Goal: Transaction & Acquisition: Download file/media

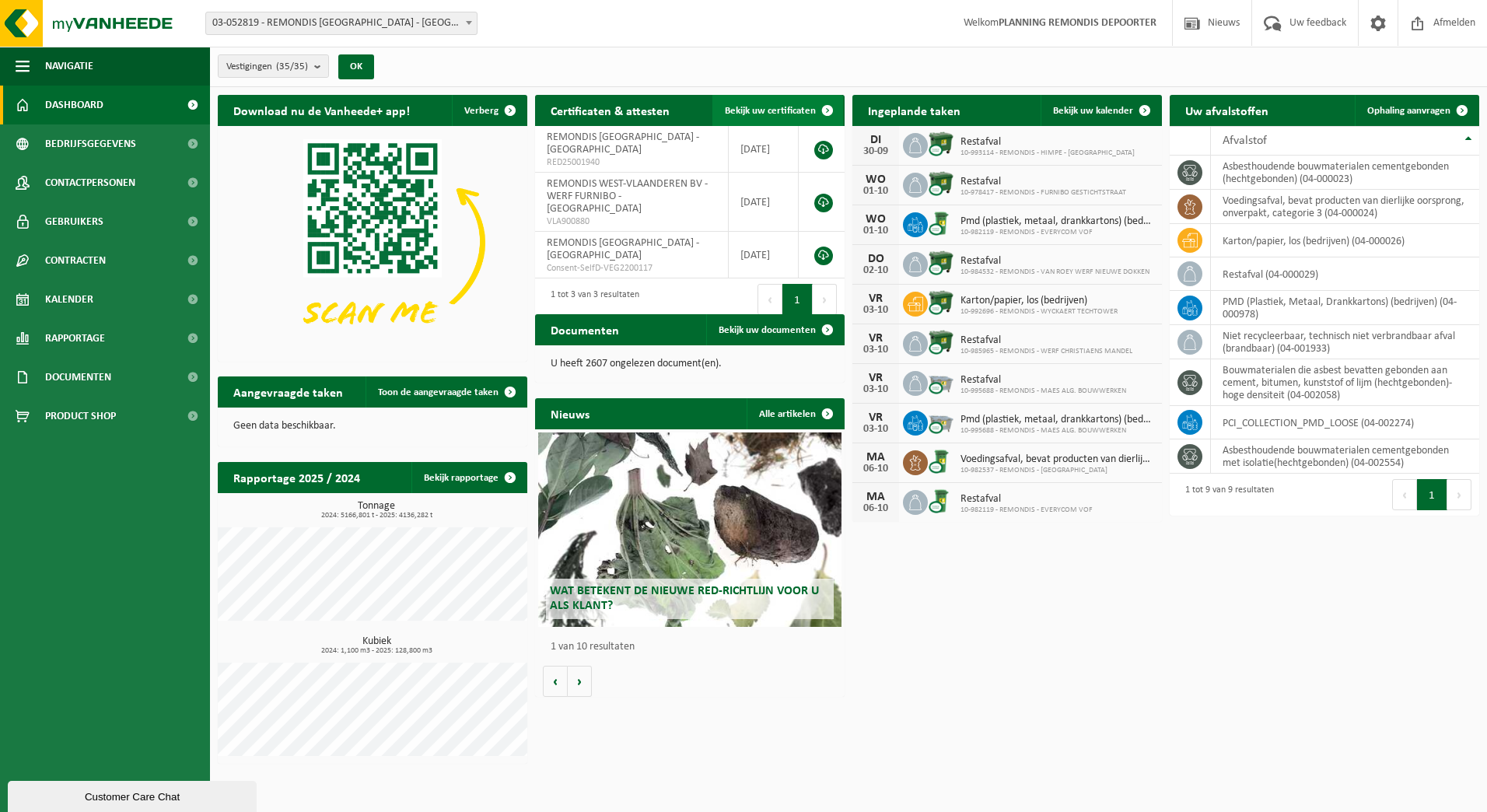
click at [772, 102] on link "Bekijk uw certificaten" at bounding box center [777, 110] width 131 height 31
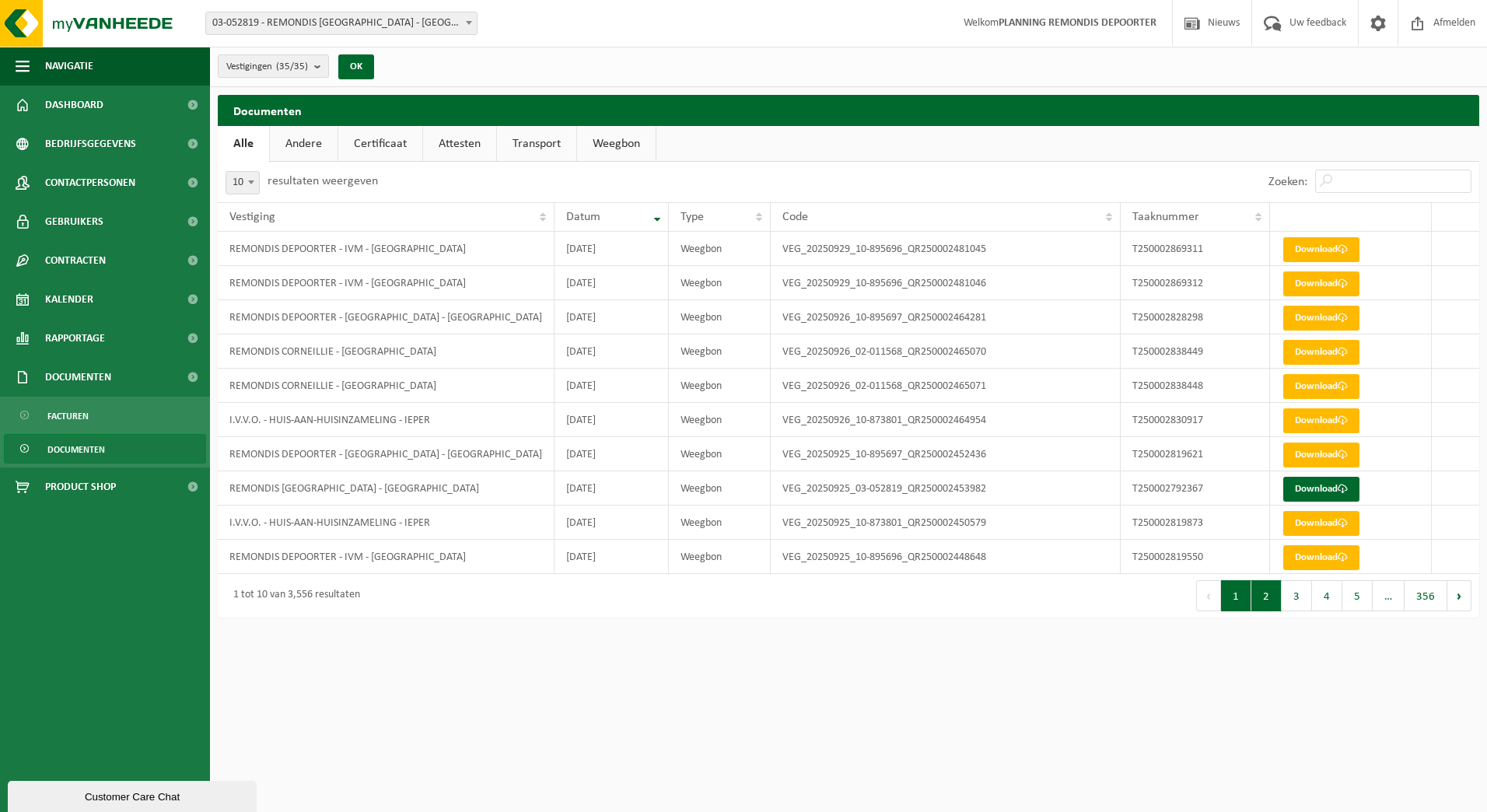
click at [1280, 602] on button "2" at bounding box center [1267, 596] width 30 height 31
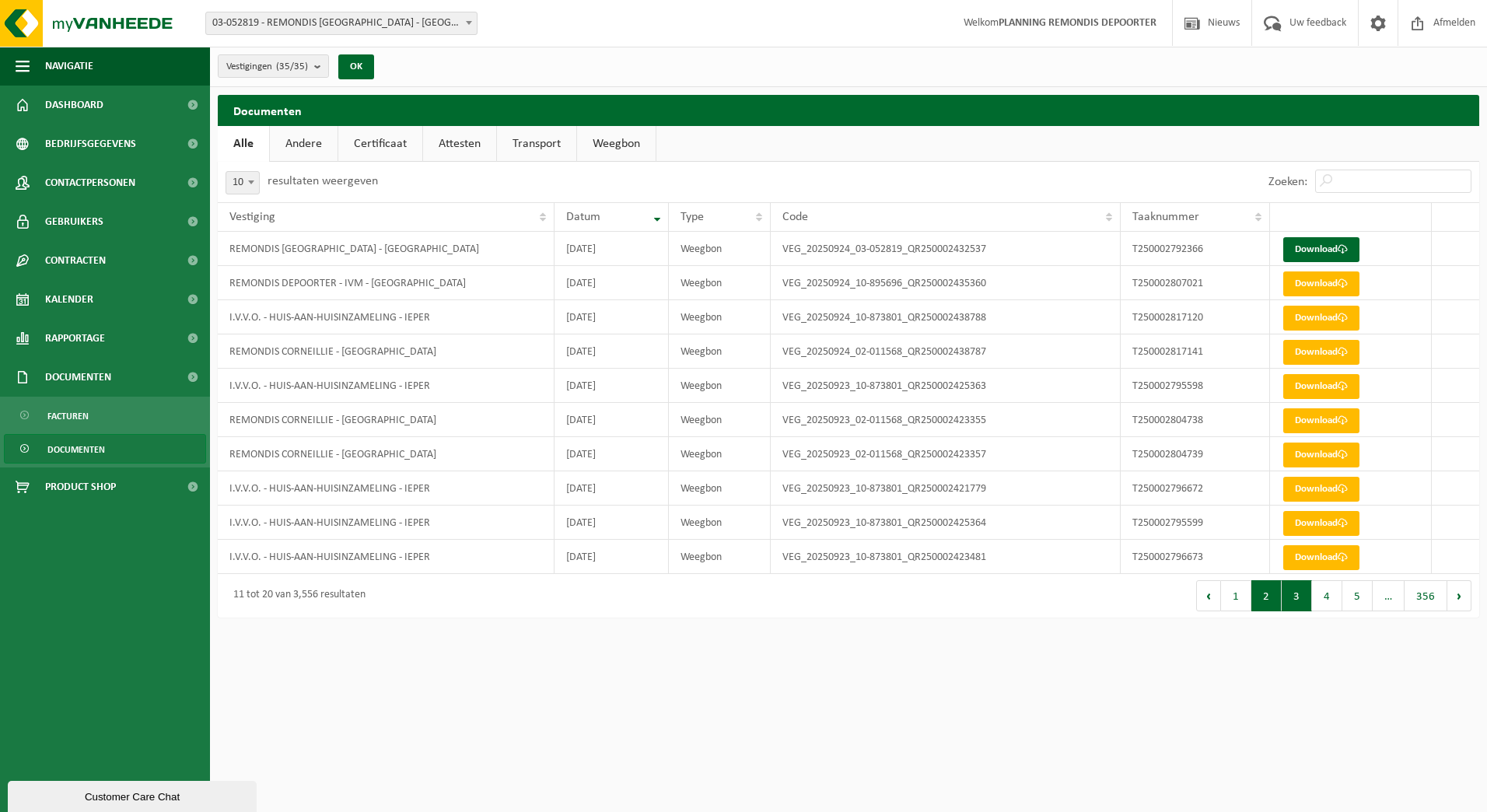
click at [1302, 599] on button "3" at bounding box center [1296, 596] width 30 height 31
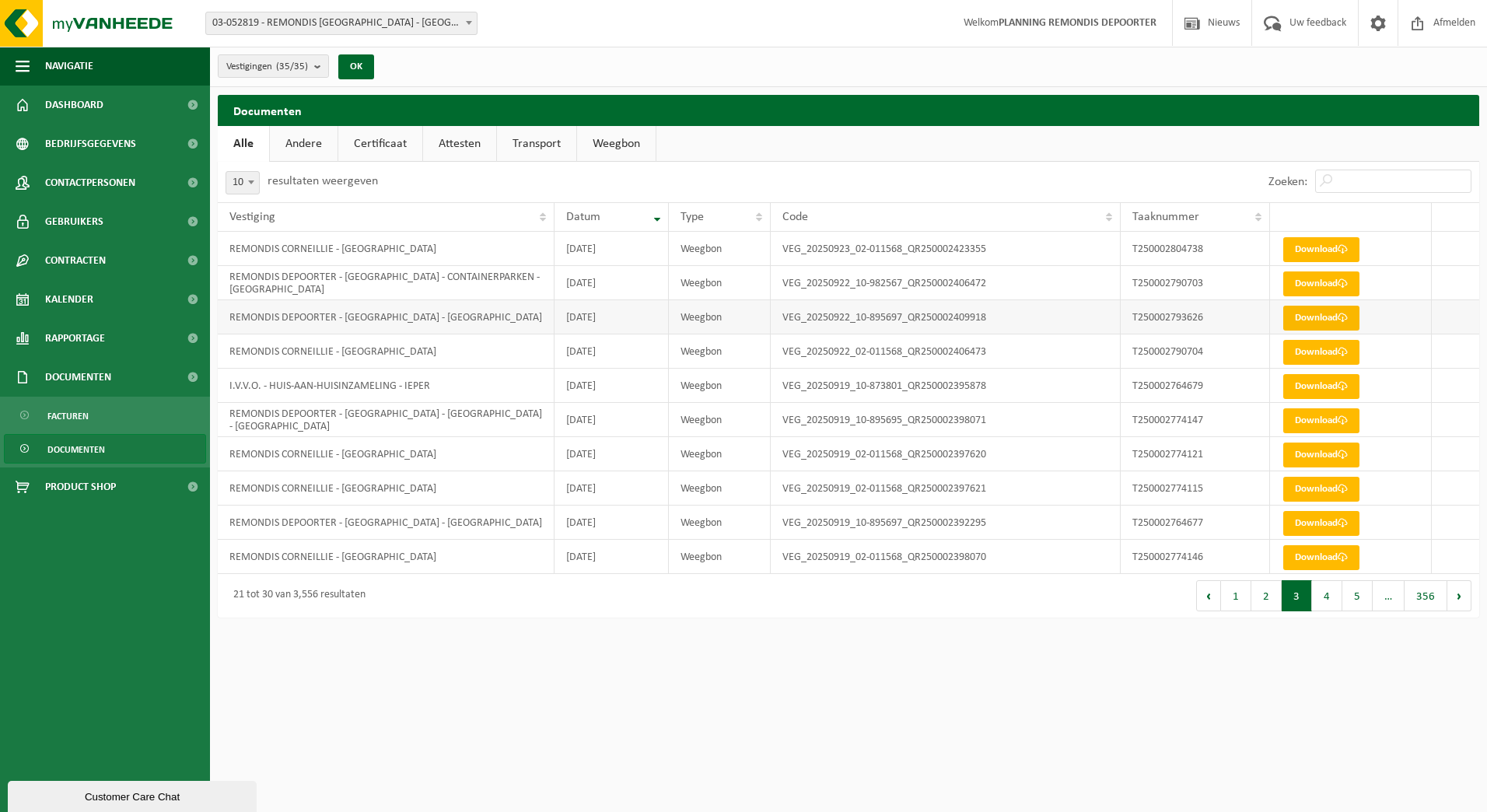
click at [1311, 311] on link "Download" at bounding box center [1320, 318] width 76 height 25
click at [1301, 524] on link "Download" at bounding box center [1320, 524] width 76 height 25
click at [1320, 524] on link "Download" at bounding box center [1320, 524] width 76 height 25
click at [1267, 597] on button "2" at bounding box center [1267, 596] width 30 height 31
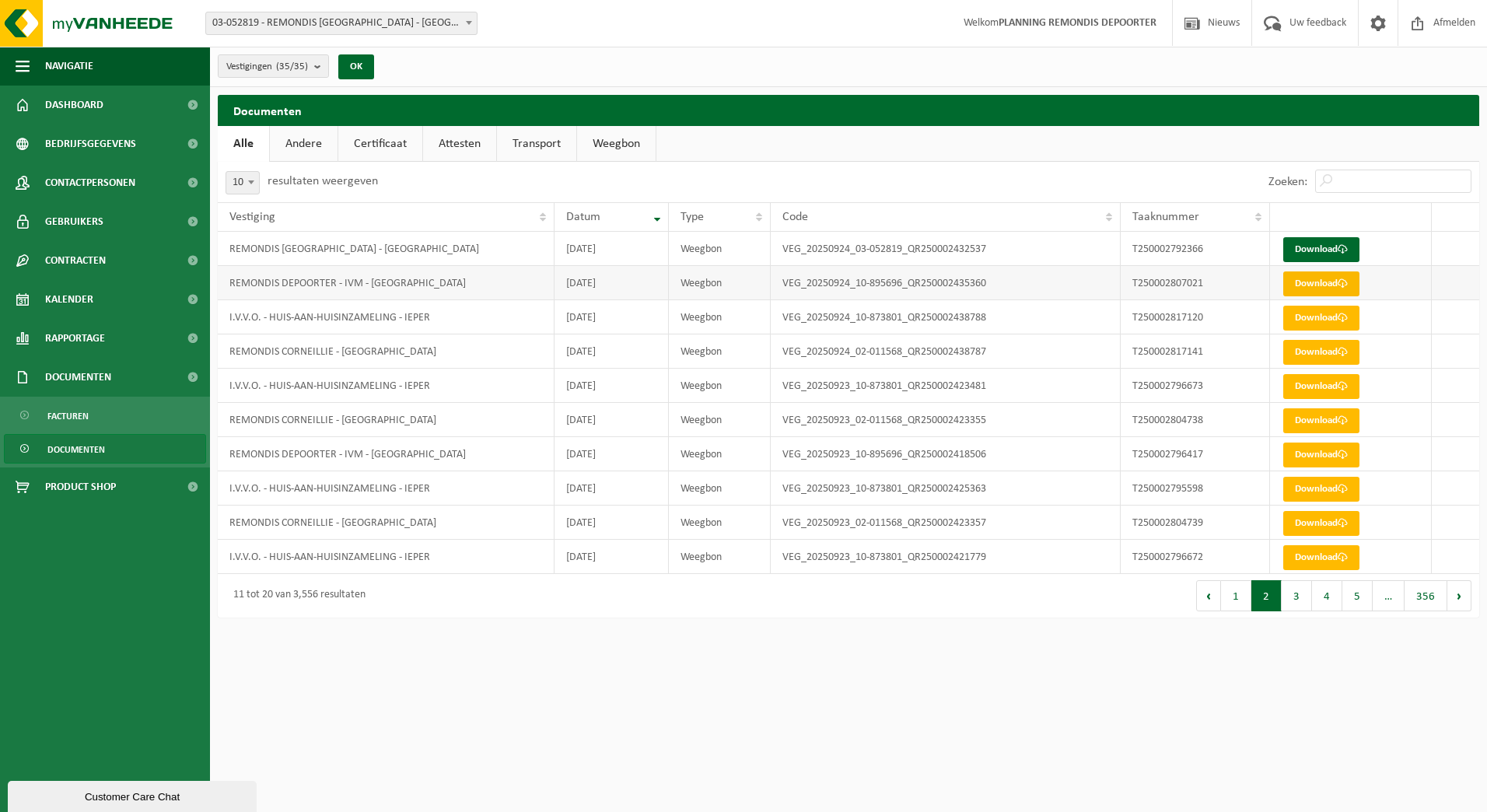
click at [1344, 278] on link "Download" at bounding box center [1320, 284] width 76 height 25
